Goal: Task Accomplishment & Management: Complete application form

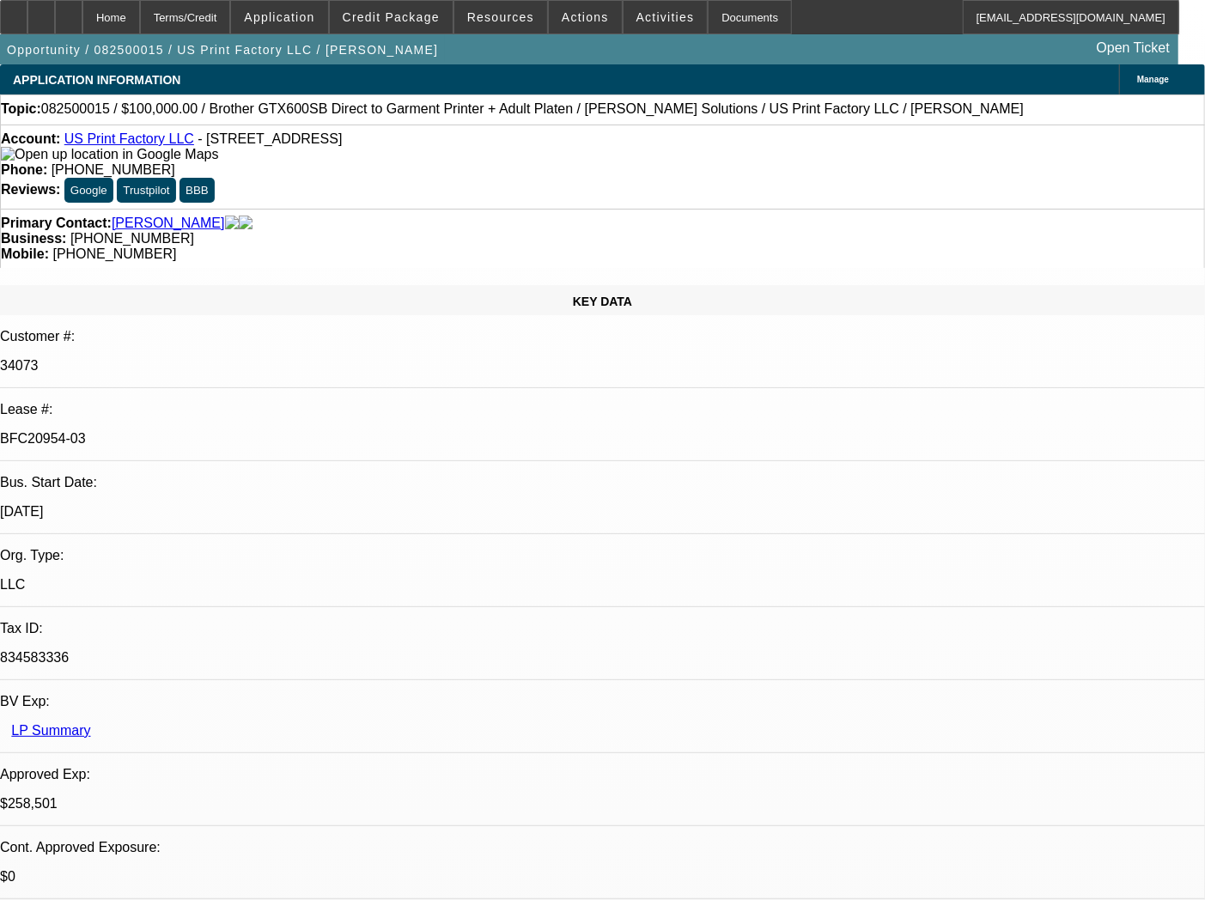
select select "0"
select select "2"
select select "0"
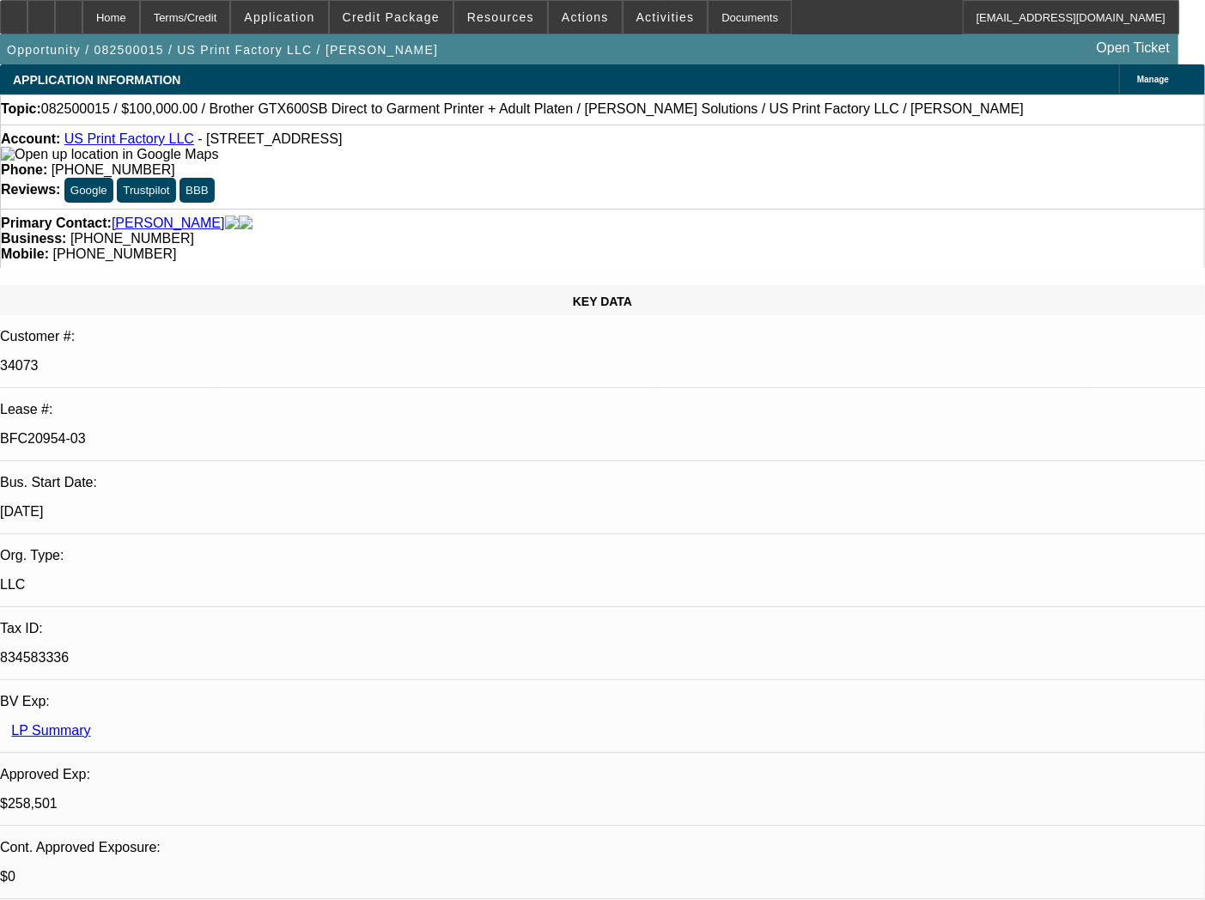
select select "0"
select select "2"
select select "0"
select select "2"
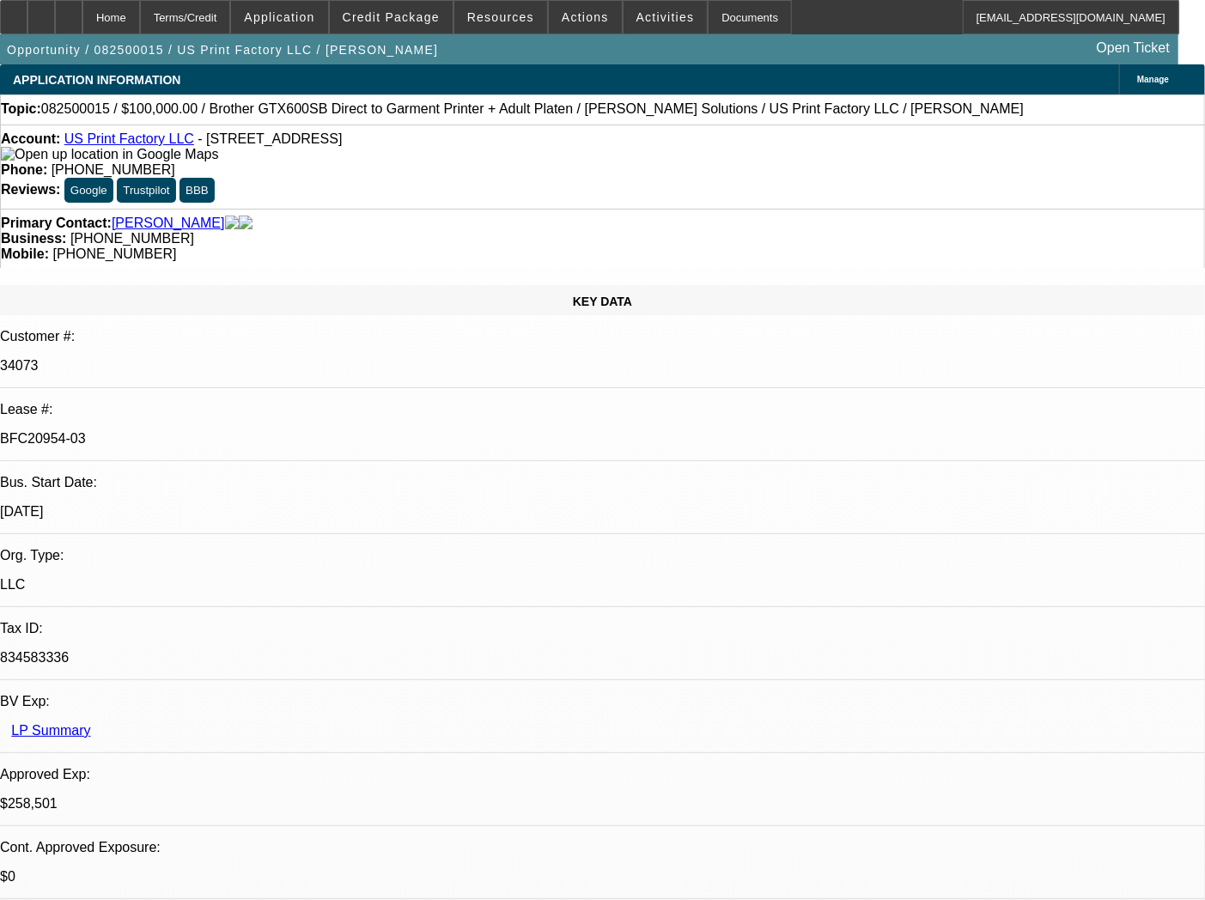
select select "0"
select select "1"
select select "2"
select select "6"
select select "1"
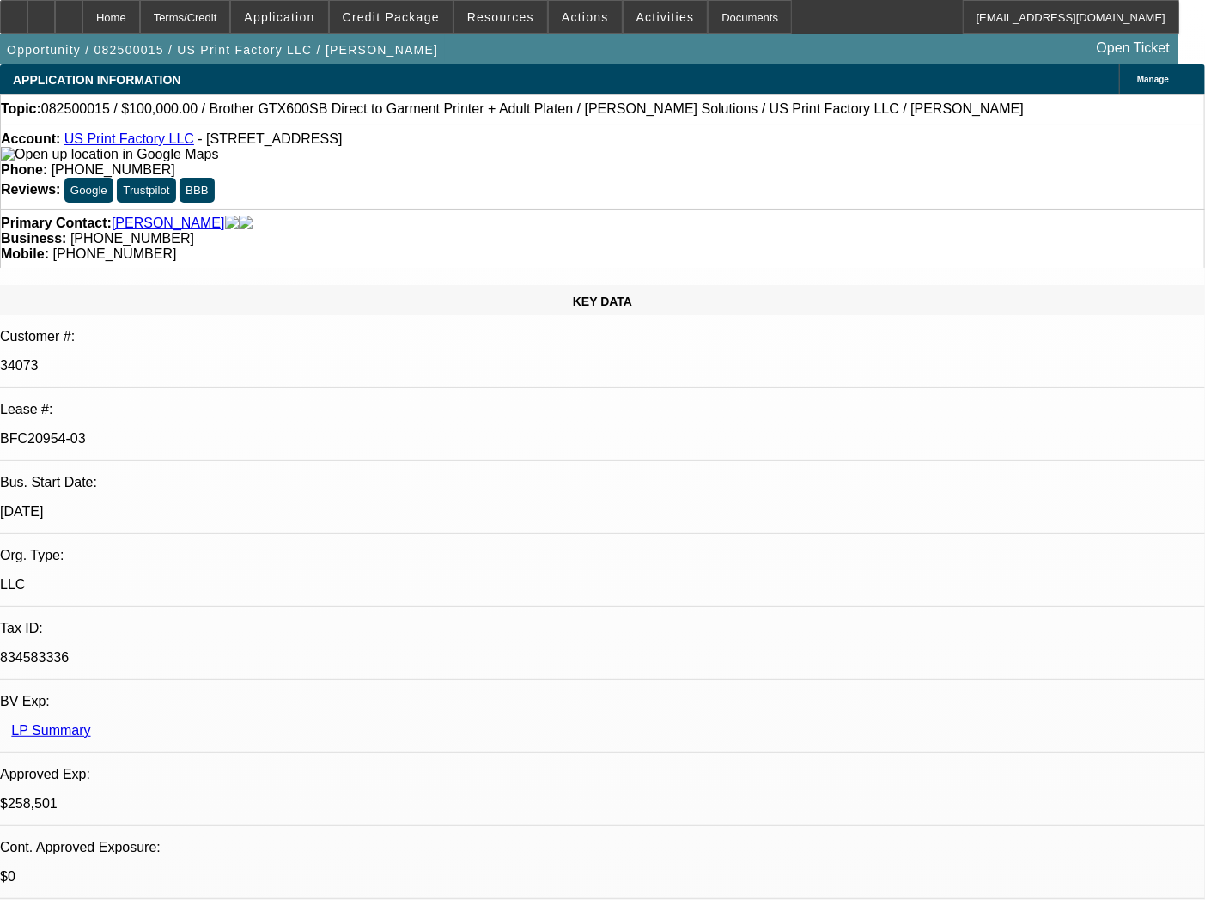
select select "2"
select select "6"
select select "1"
select select "2"
select select "6"
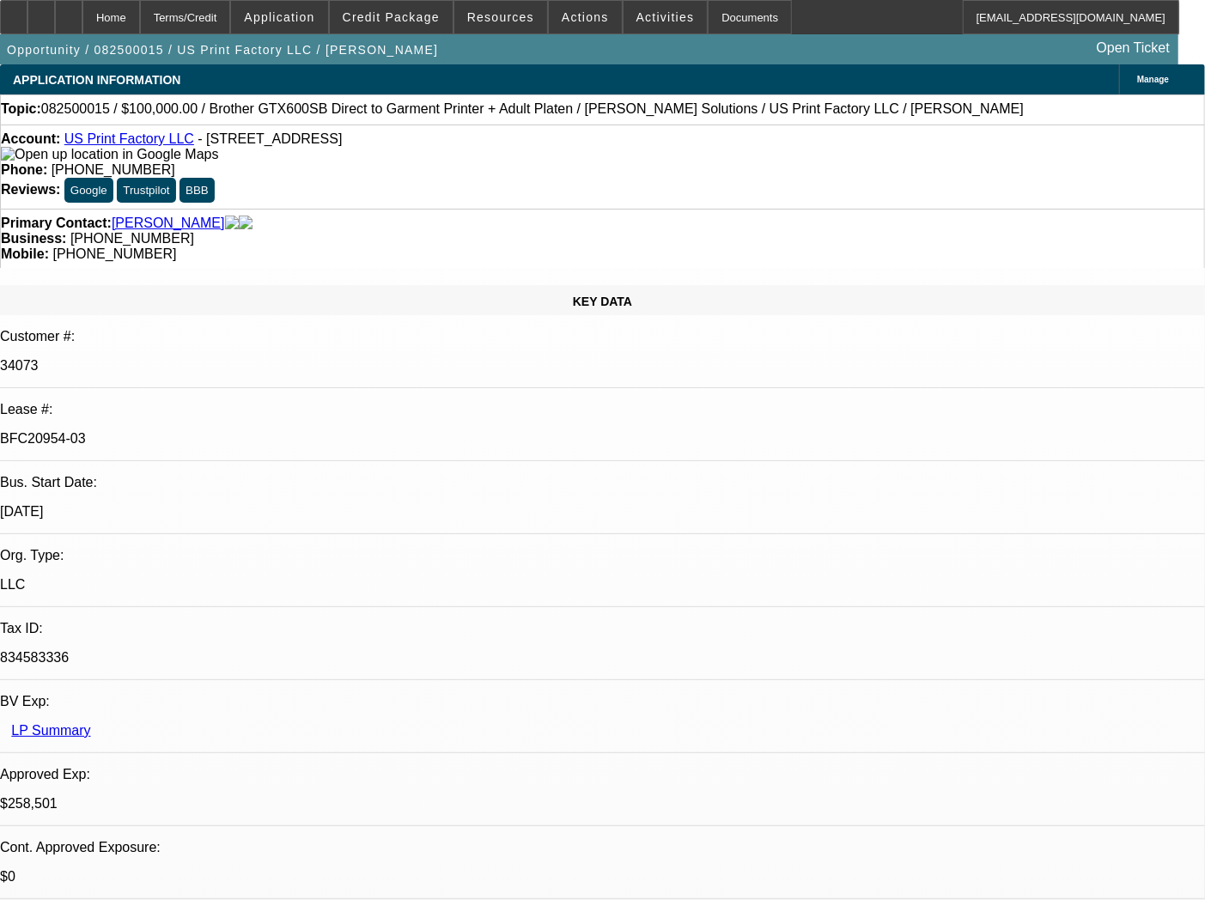
select select "1"
select select "2"
select select "6"
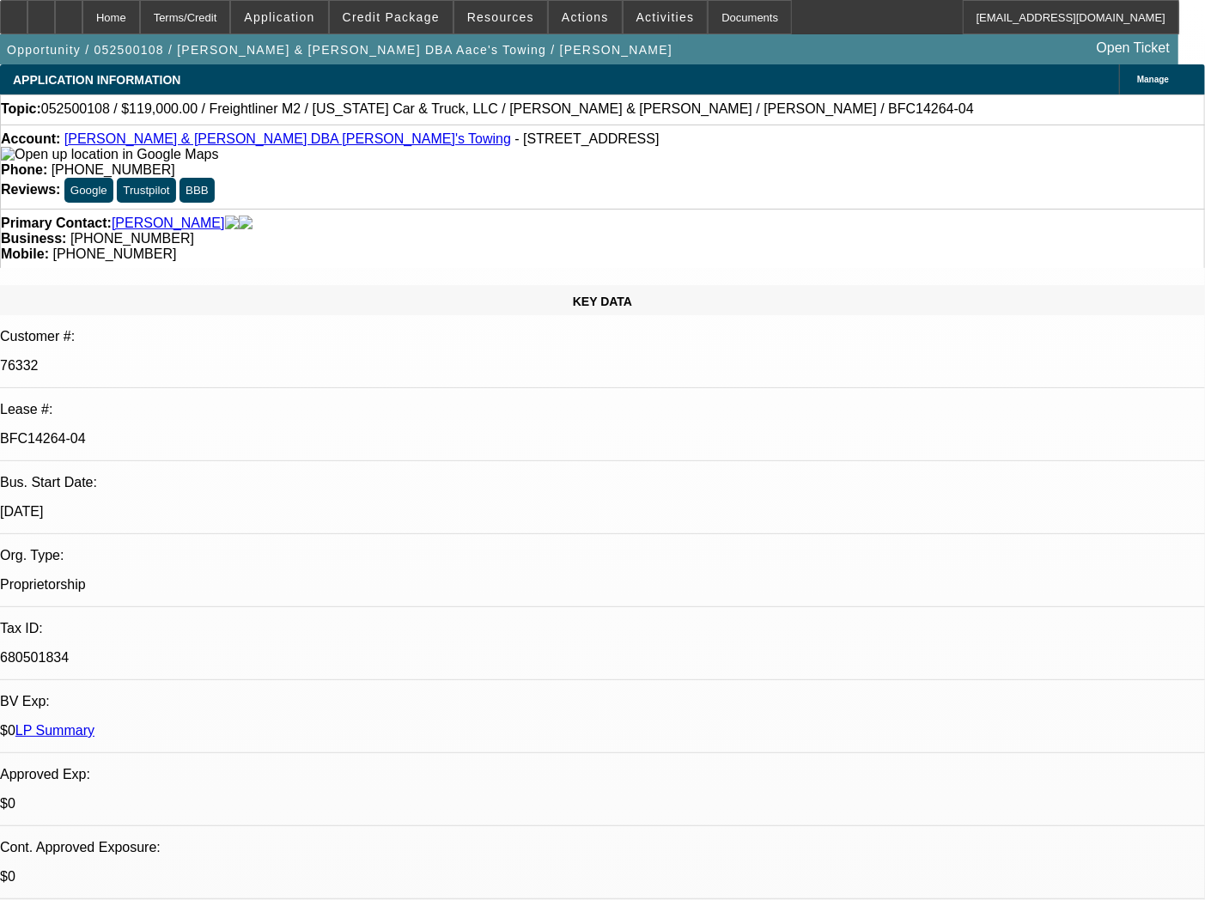
select select "0"
select select "2"
select select "0.1"
select select "4"
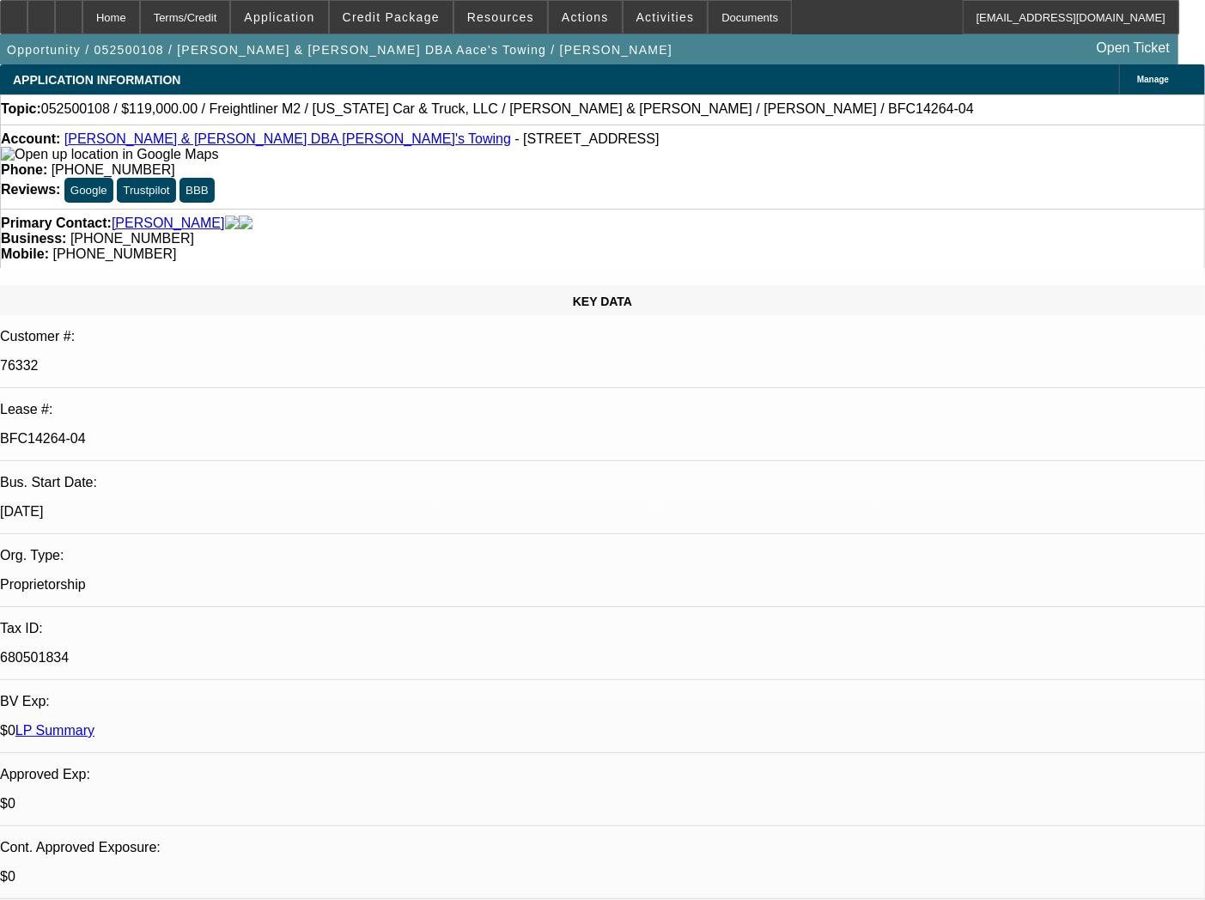
select select "0"
select select "2"
select select "0.1"
select select "4"
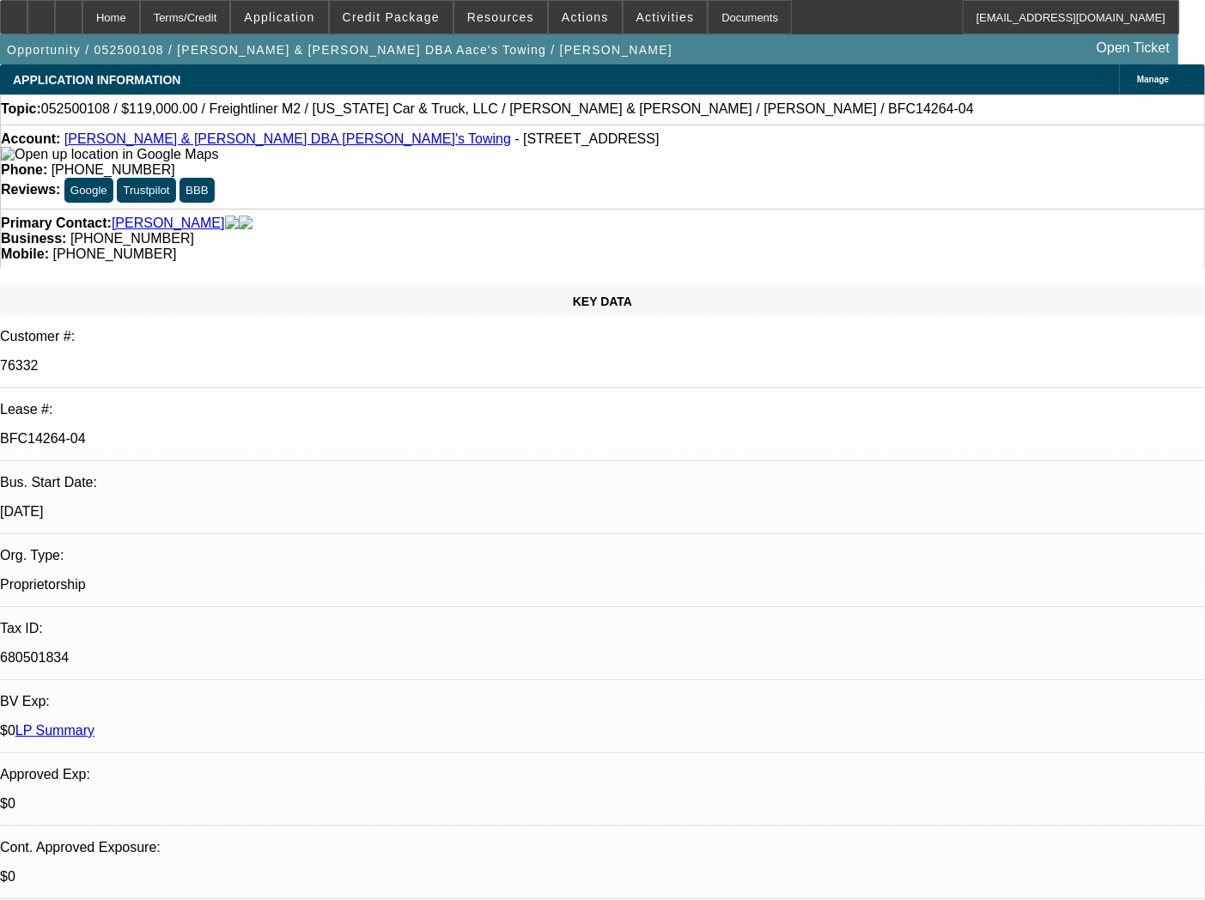
select select "0"
select select "2"
select select "0.1"
select select "4"
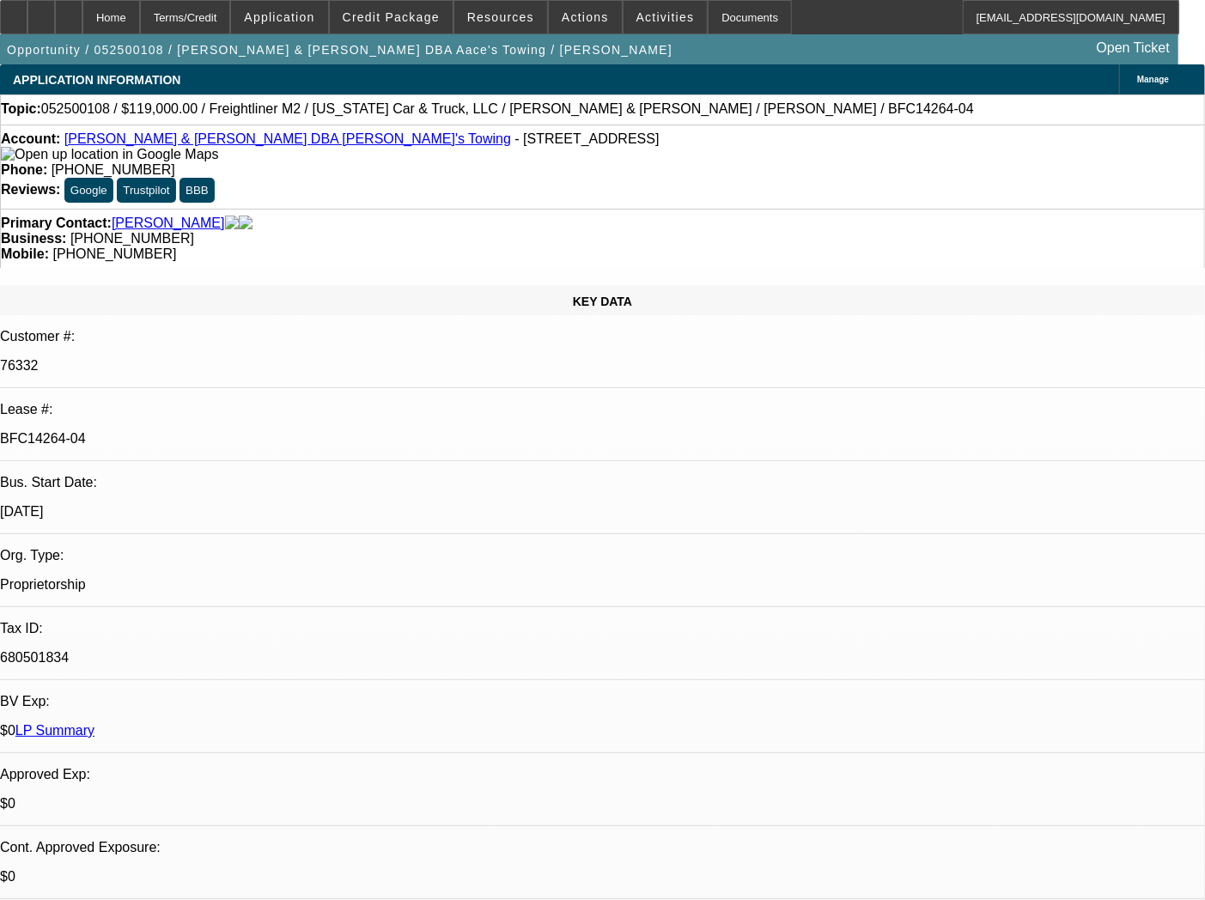
select select "0"
select select "2"
select select "0.1"
select select "4"
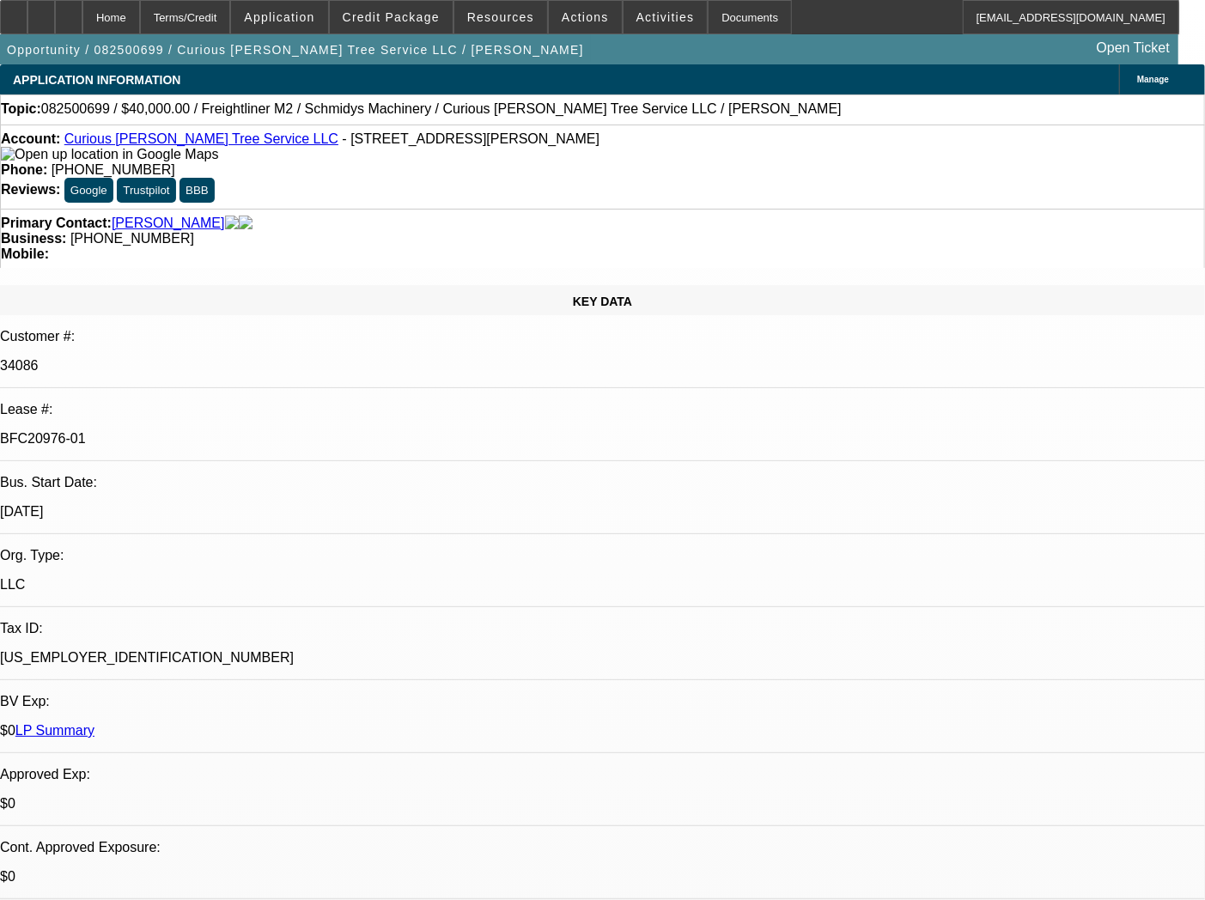
select select "0"
select select "3"
select select "0"
select select "6"
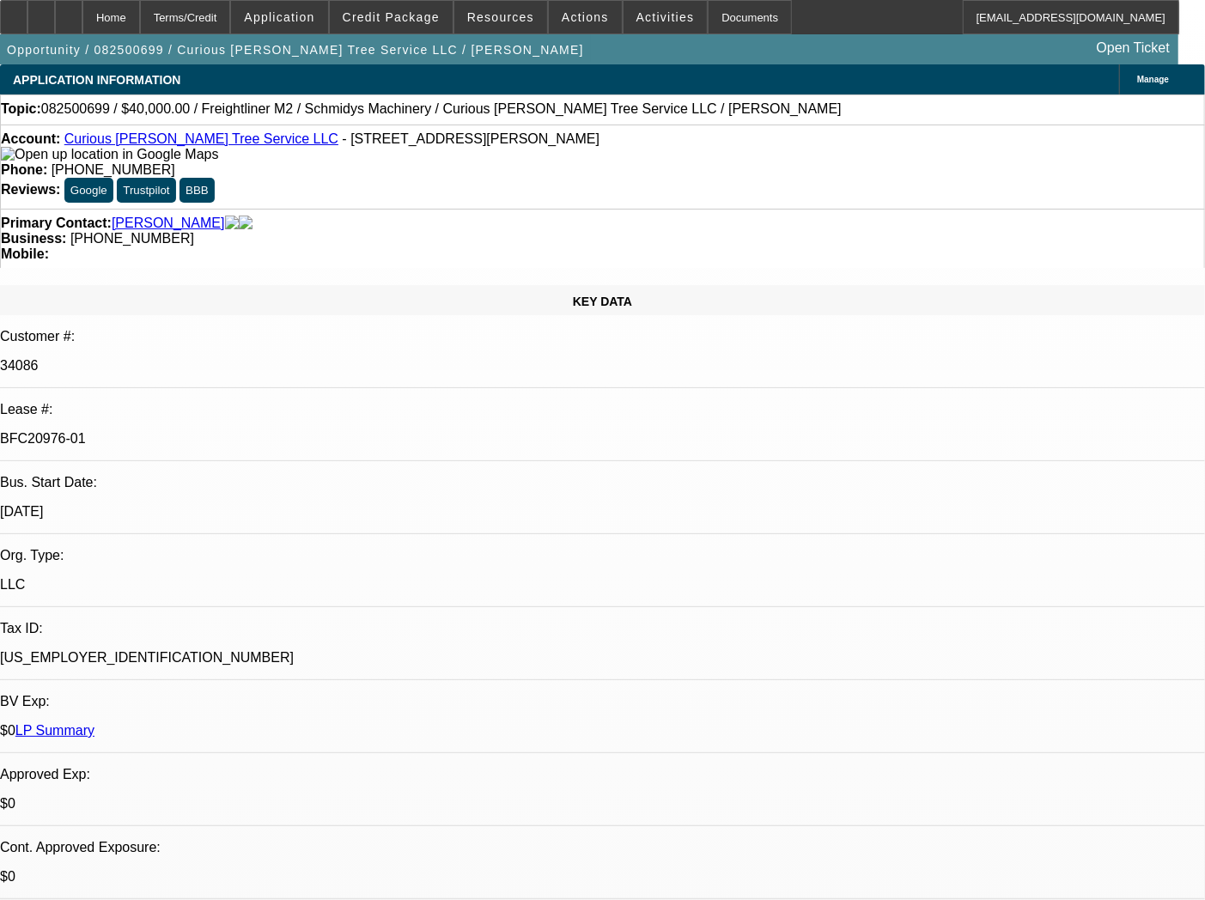
select select "0"
select select "2"
select select "0"
select select "6"
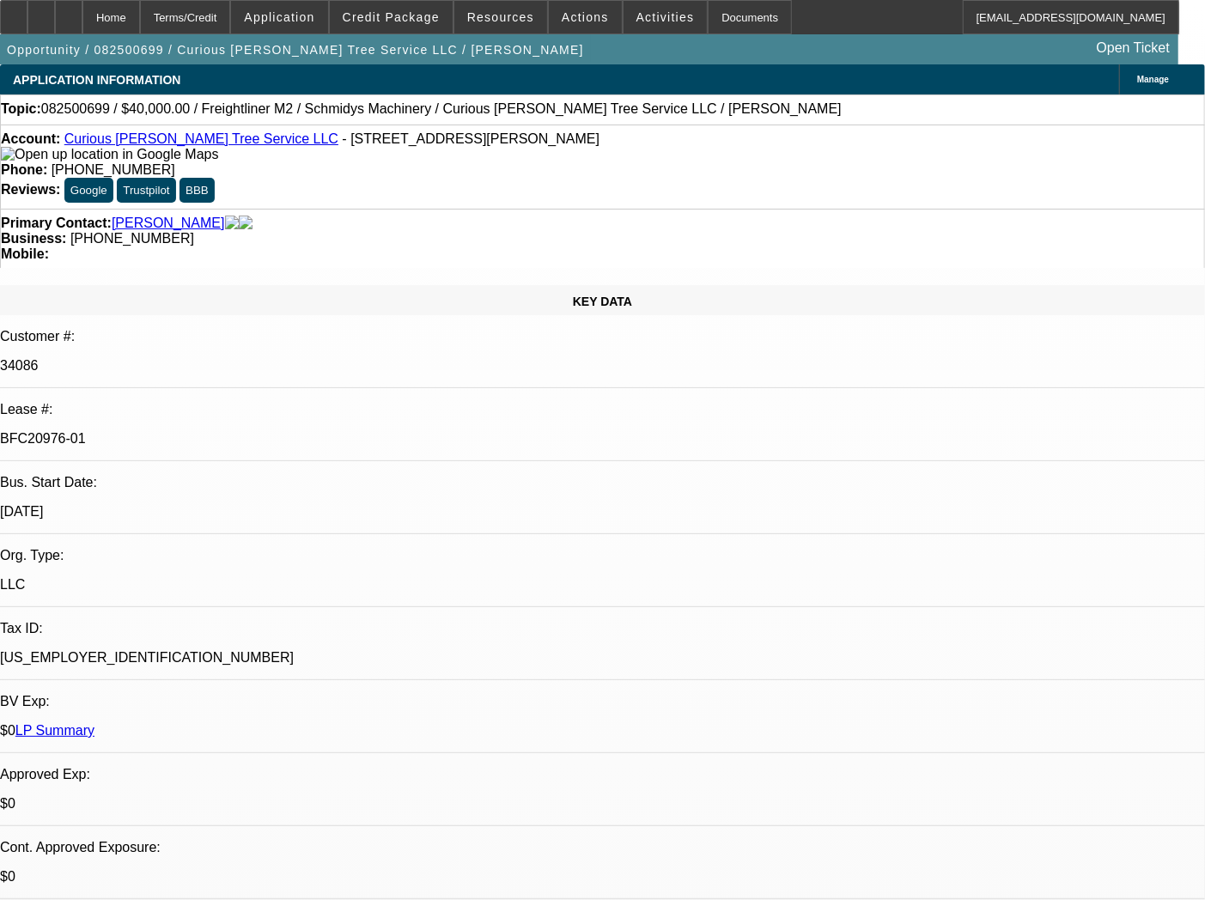
select select "0"
select select "2"
select select "0"
select select "6"
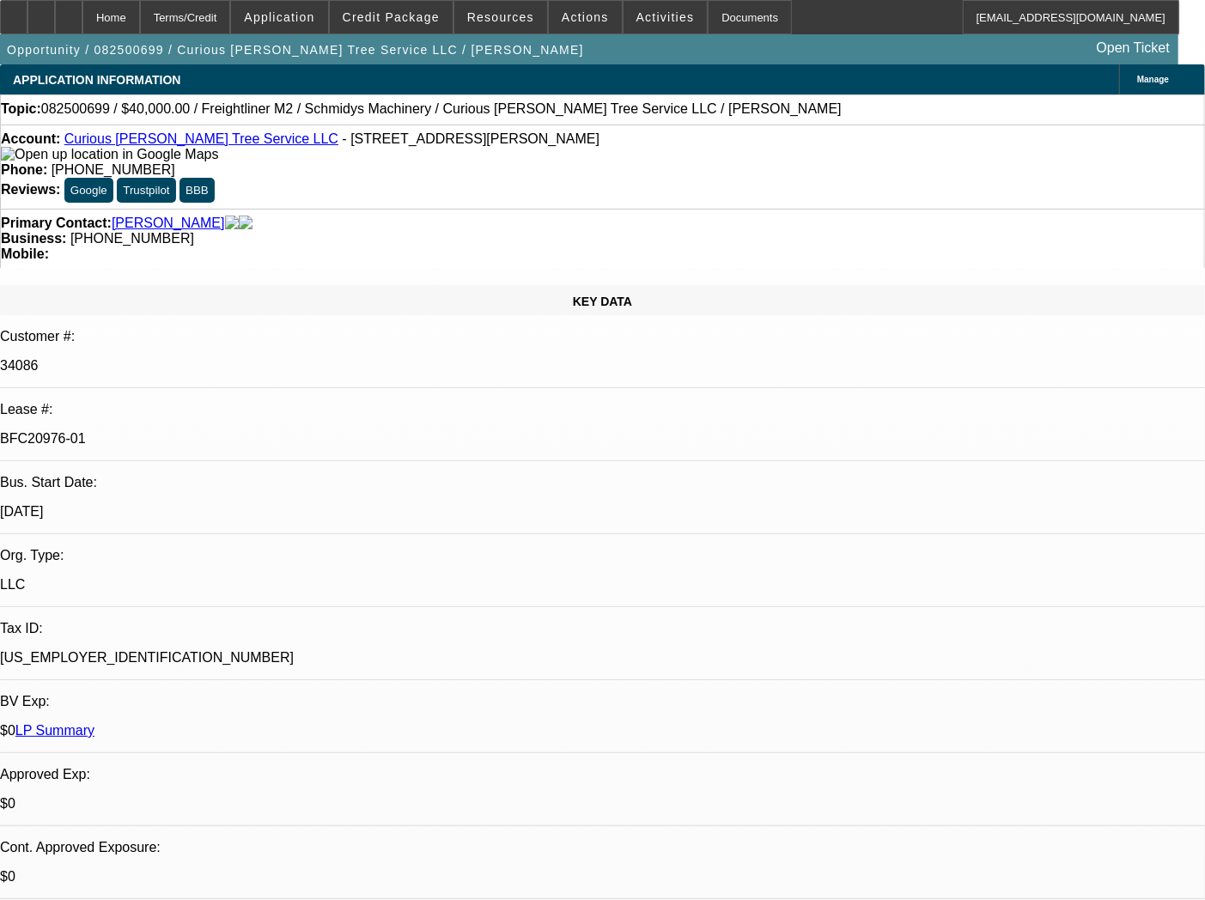
select select "0"
select select "6"
click at [200, 431] on p "BFC20976-01" at bounding box center [602, 438] width 1205 height 15
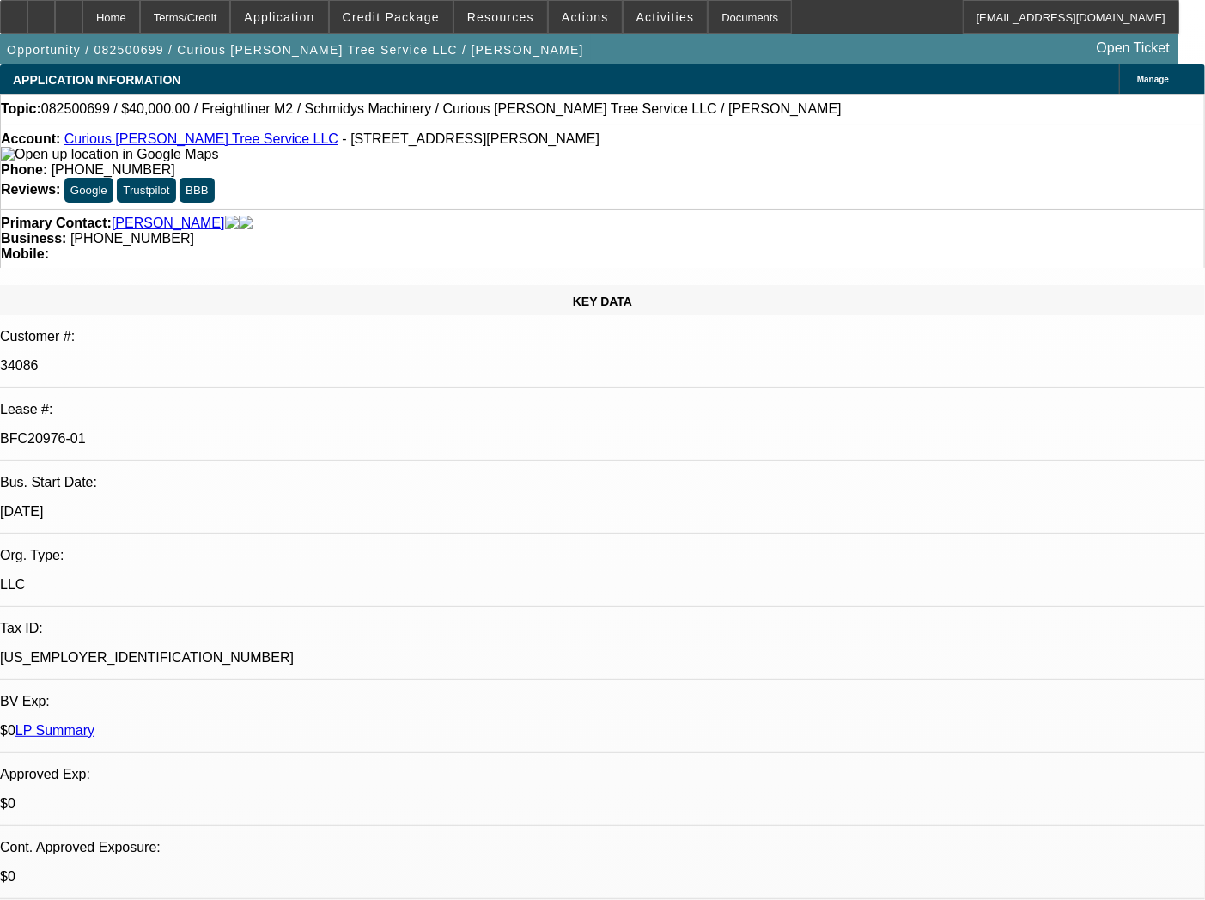
click at [200, 431] on p "BFC20976-01" at bounding box center [602, 438] width 1205 height 15
copy div "BFC20976-01"
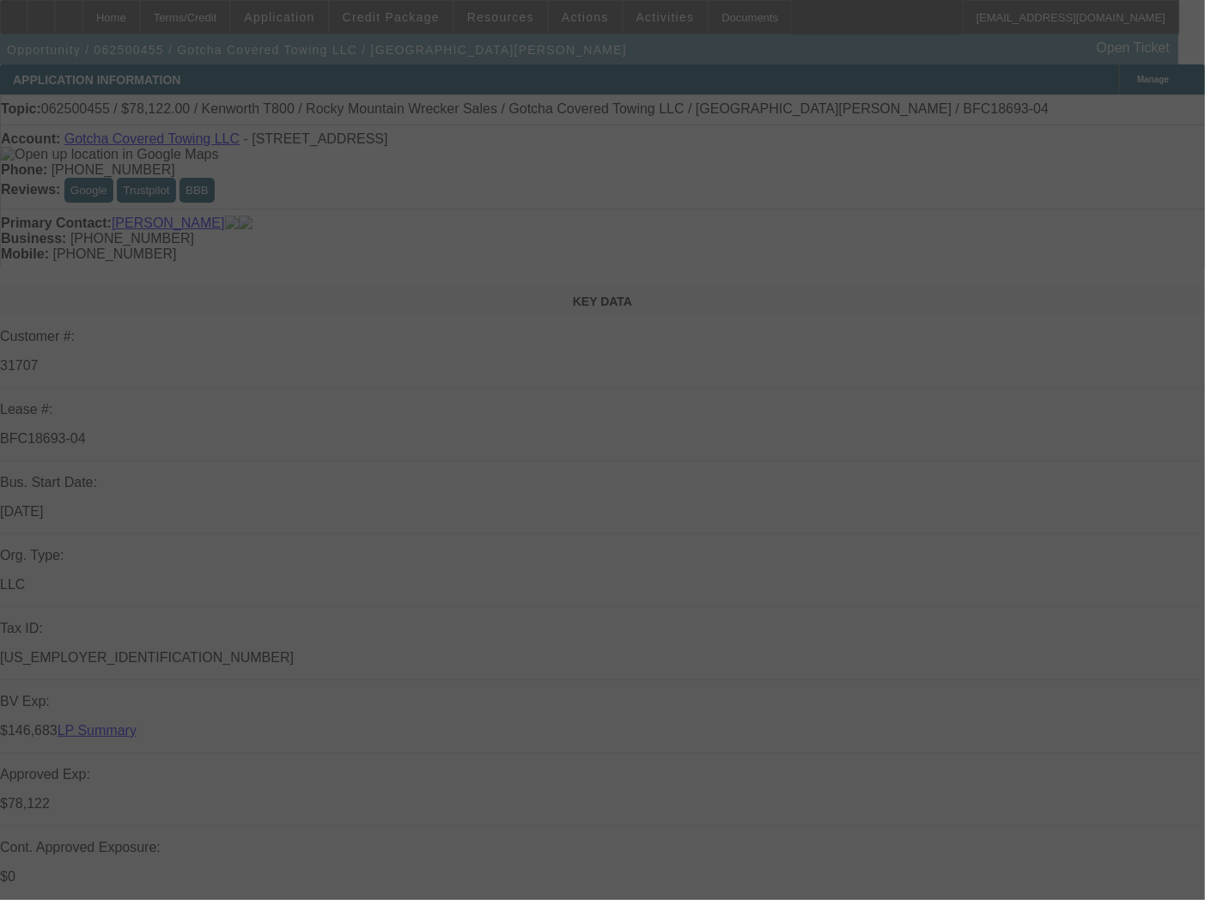
select select "0"
select select "3"
select select "0.1"
select select "4"
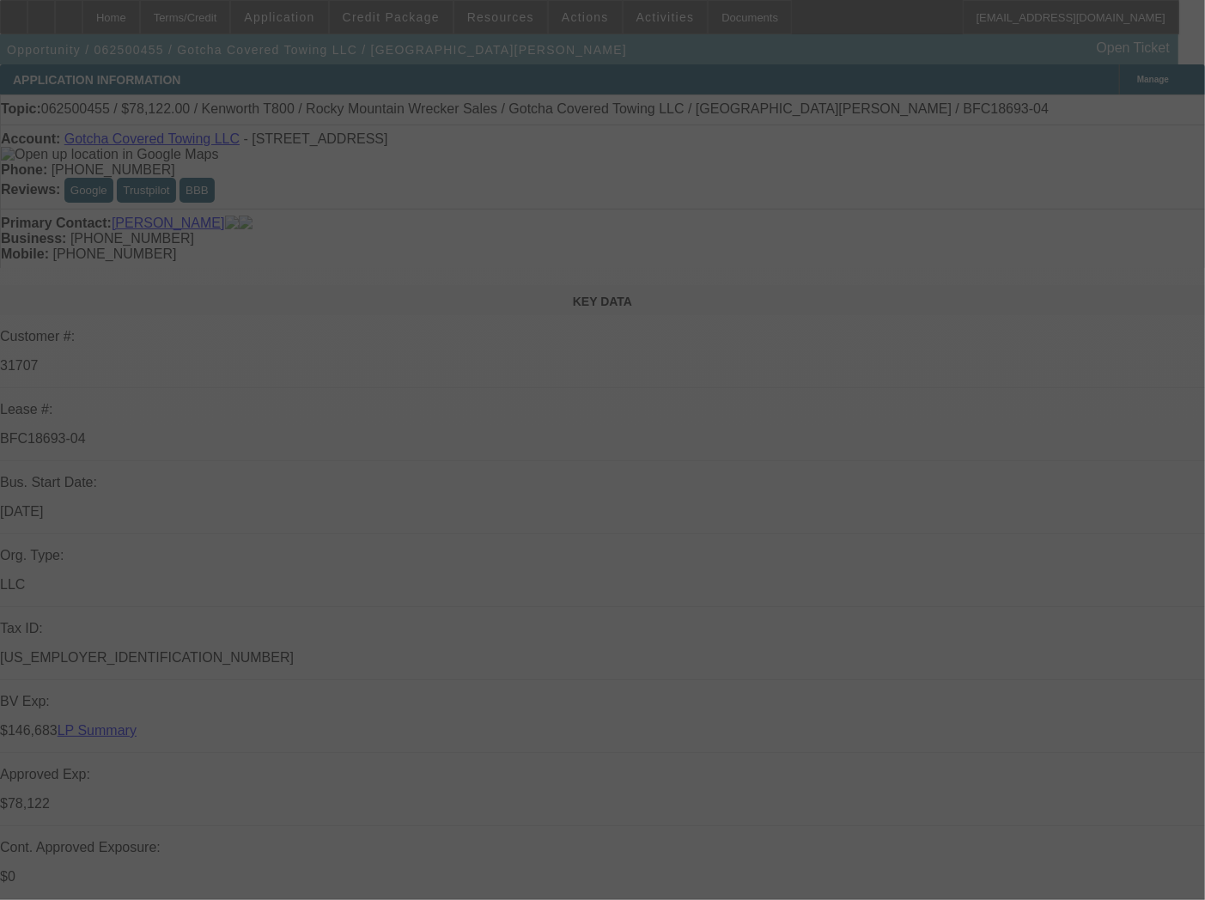
select select "0"
select select "3"
select select "0.1"
select select "4"
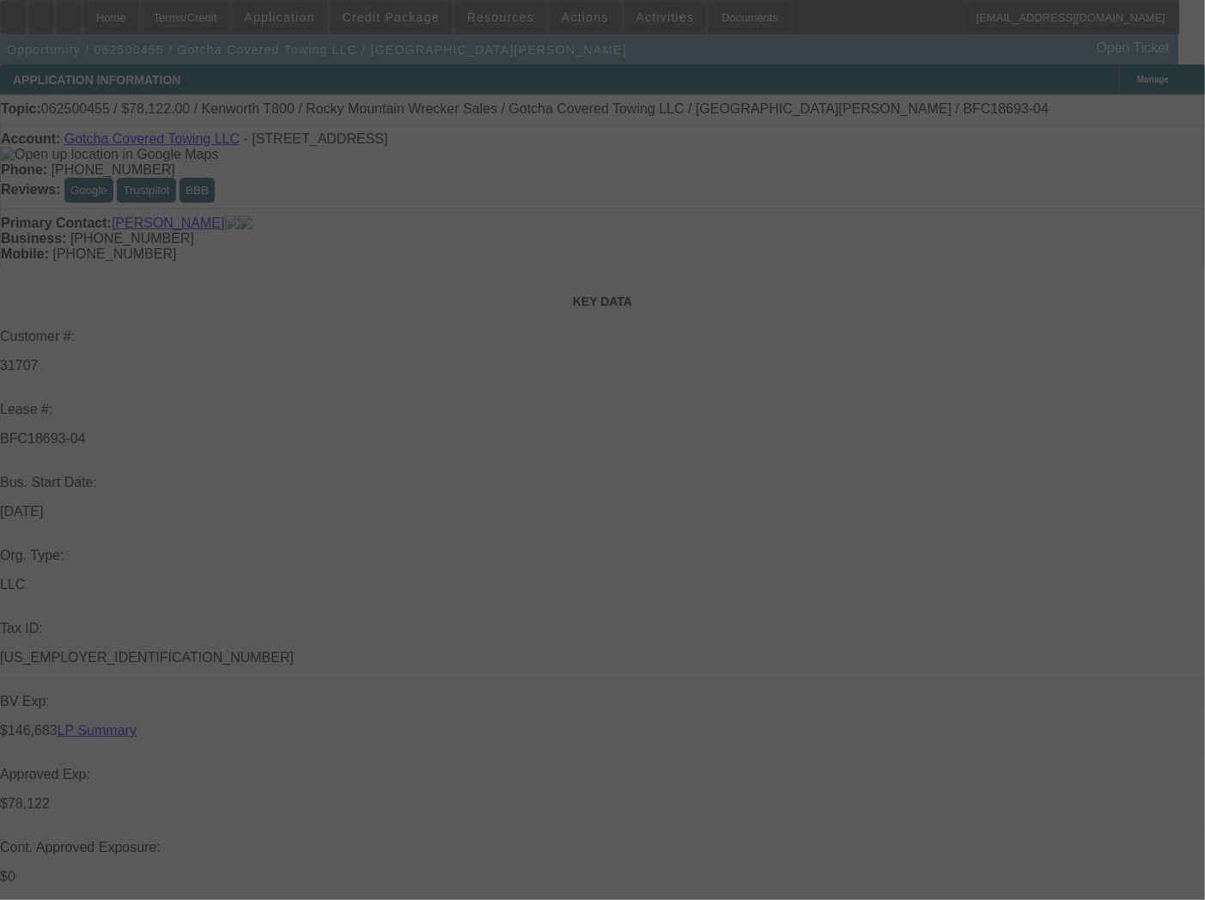
select select "0"
select select "3"
select select "0.1"
select select "4"
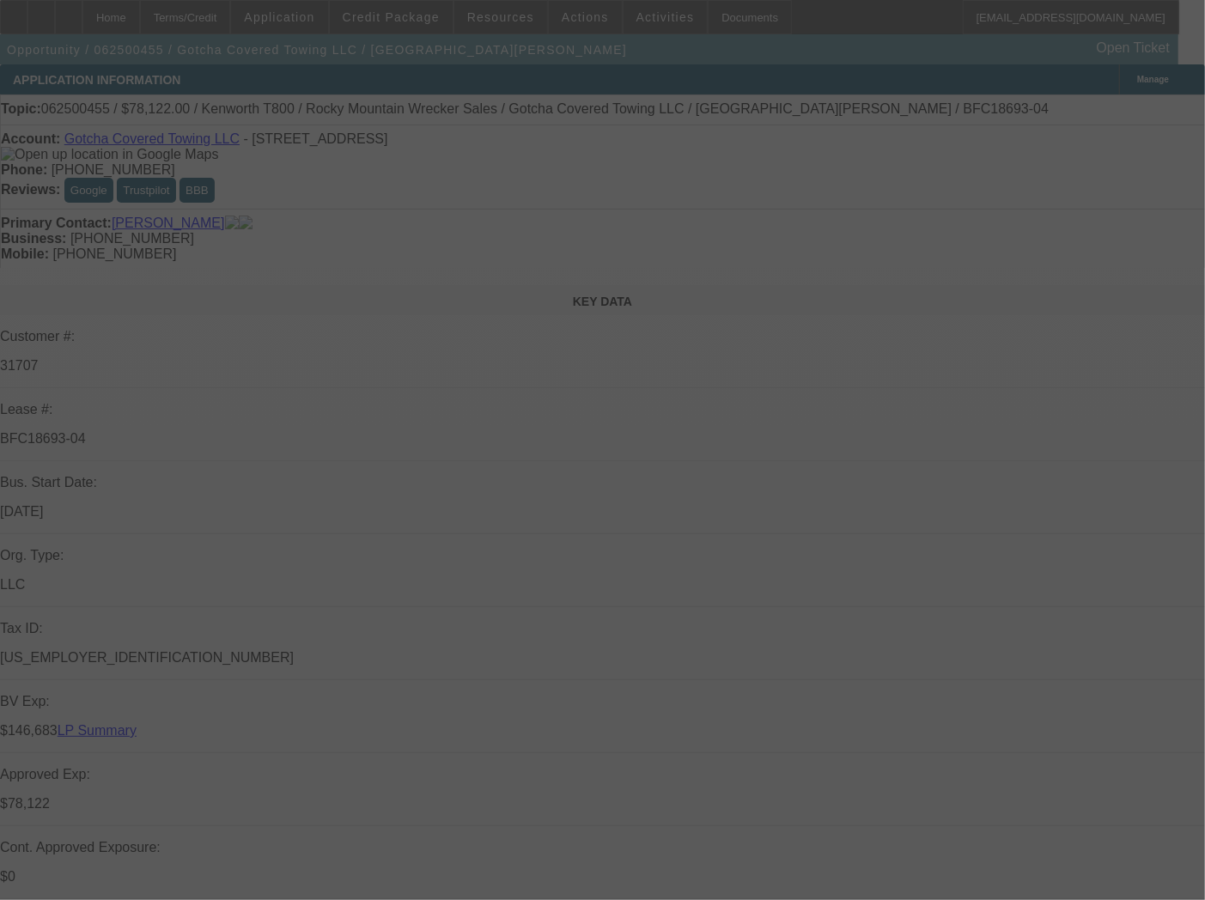
select select "0"
select select "2"
select select "0.1"
select select "4"
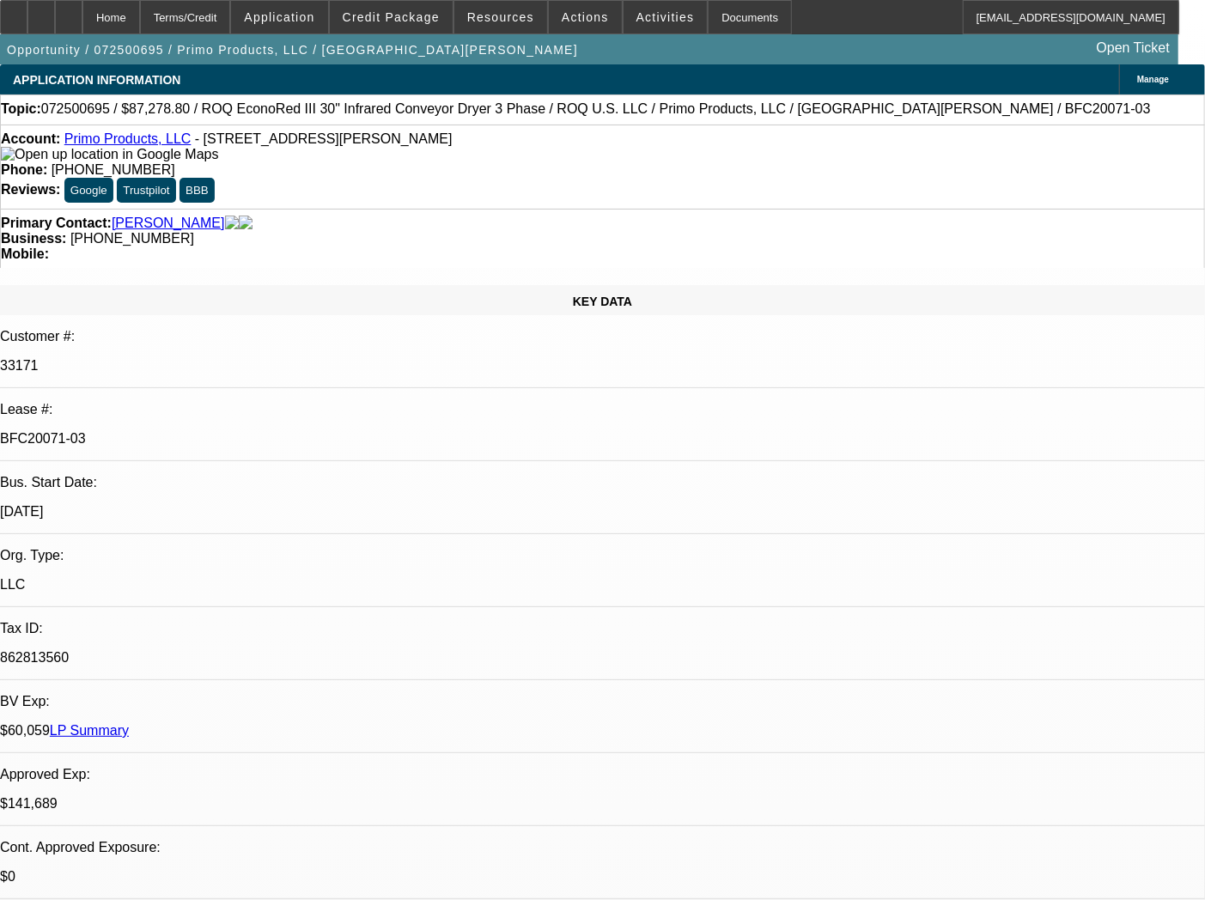
select select "0"
select select "2"
select select "0.1"
select select "4"
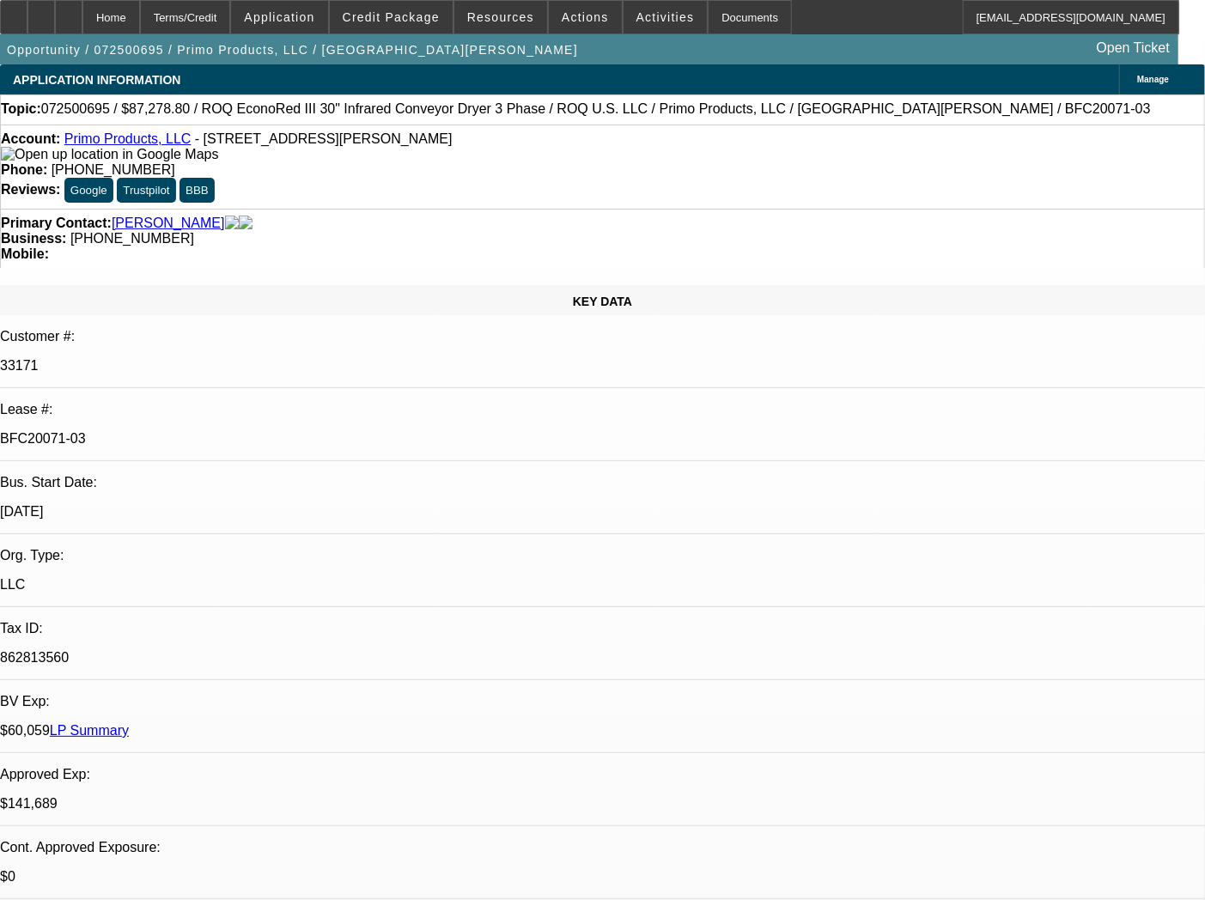
select select "0"
select select "2"
select select "0.1"
select select "4"
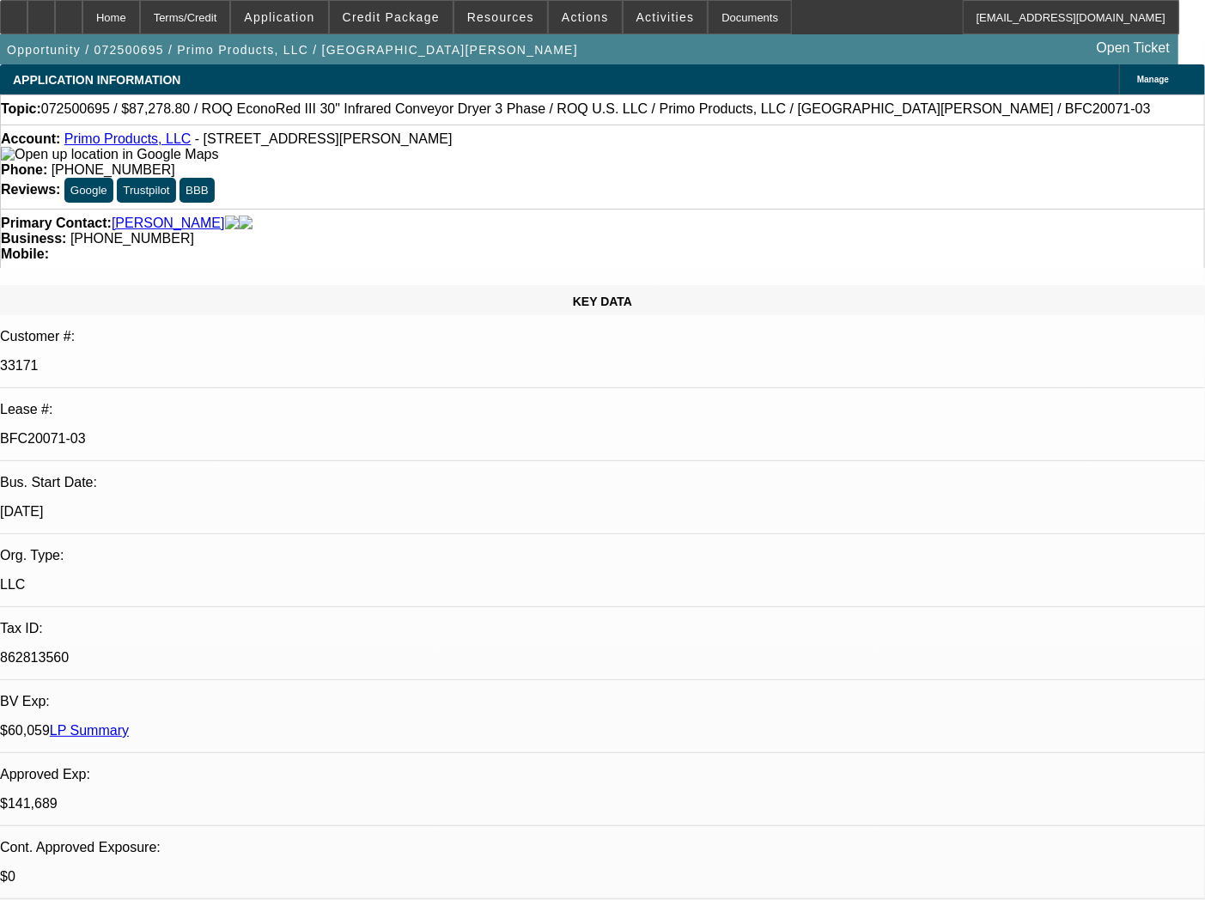
select select "0"
select select "2"
select select "0.1"
select select "4"
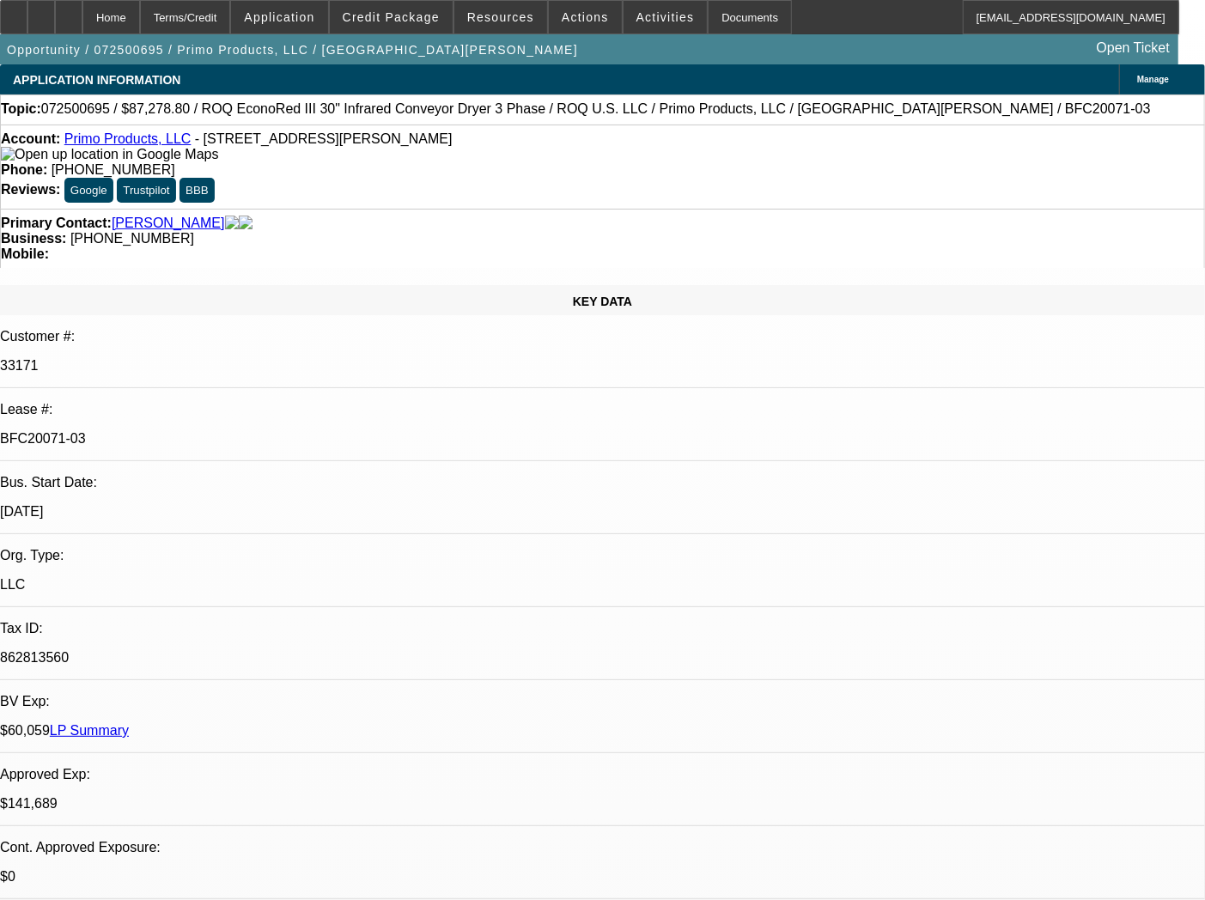
select select "0"
select select "2"
select select "0.1"
select select "4"
